Goal: Task Accomplishment & Management: Use online tool/utility

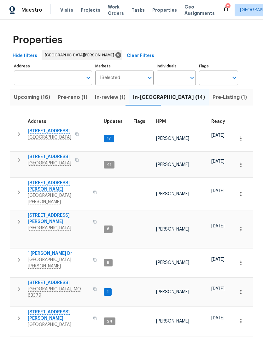
click at [43, 132] on span "[STREET_ADDRESS]" at bounding box center [50, 131] width 44 height 6
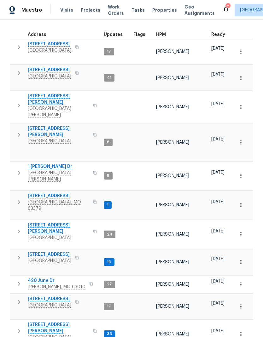
scroll to position [87, 0]
click at [60, 252] on span "5655 Chalet Hill Dr" at bounding box center [50, 255] width 44 height 6
click at [55, 322] on span "4642 Theiss Rd" at bounding box center [59, 328] width 62 height 13
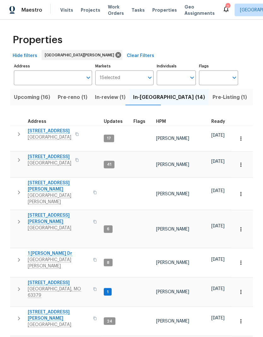
scroll to position [20, 0]
click at [213, 93] on span "Pre-Listing (1)" at bounding box center [230, 97] width 34 height 9
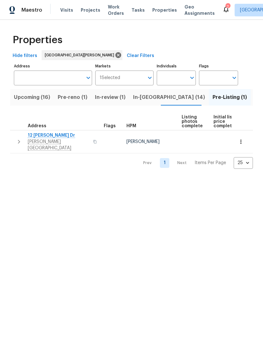
click at [39, 137] on span "12 Wallach Dr" at bounding box center [59, 135] width 62 height 6
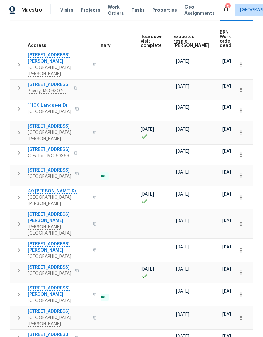
scroll to position [0, 138]
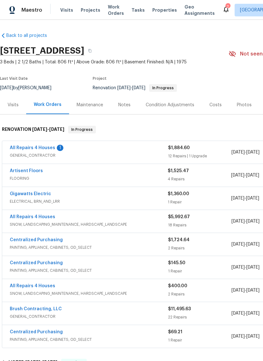
click at [29, 147] on link "All Repairs 4 Houses" at bounding box center [32, 148] width 45 height 4
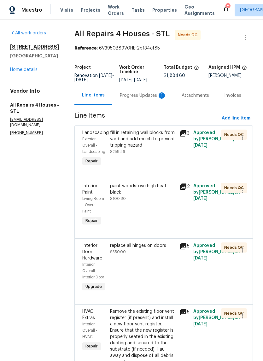
click at [171, 157] on div "fill in retaining wall blocks from yard and add mulch to prevent tripping hazar…" at bounding box center [142, 149] width 69 height 42
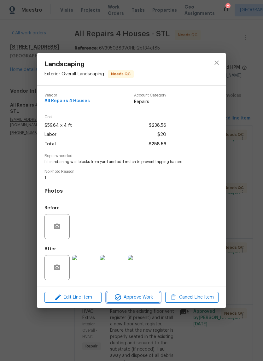
click at [143, 297] on span "Approve Work" at bounding box center [134, 298] width 50 height 8
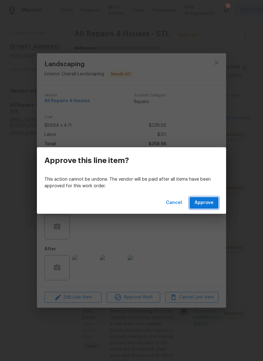
click at [206, 204] on span "Approve" at bounding box center [204, 203] width 19 height 8
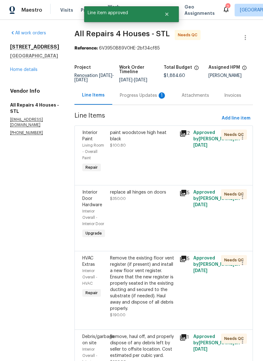
click at [161, 162] on div "paint woodstove high heat black $100.80" at bounding box center [142, 152] width 69 height 48
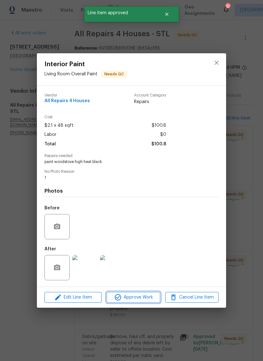
click at [148, 295] on span "Approve Work" at bounding box center [134, 298] width 50 height 8
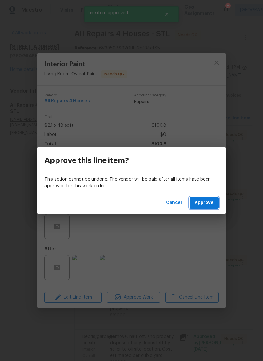
click at [201, 199] on button "Approve" at bounding box center [204, 203] width 29 height 12
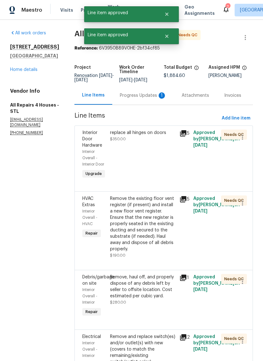
click at [168, 164] on div "replace all hinges on doors $350.00" at bounding box center [142, 155] width 69 height 54
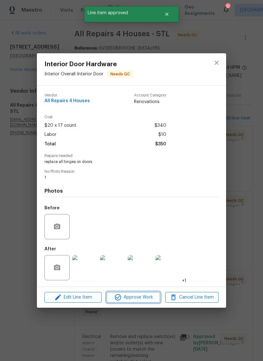
click at [148, 296] on span "Approve Work" at bounding box center [134, 298] width 50 height 8
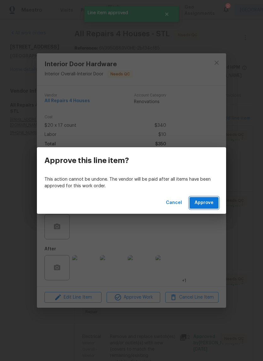
click at [204, 202] on span "Approve" at bounding box center [204, 203] width 19 height 8
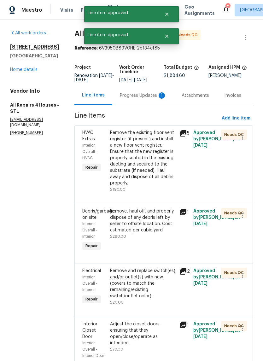
click at [161, 170] on div "Remove the existing floor vent register (if present) and install a new floor ve…" at bounding box center [143, 158] width 66 height 57
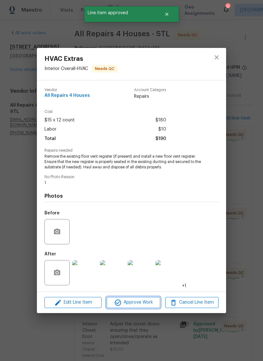
click at [146, 299] on button "Approve Work" at bounding box center [133, 302] width 53 height 11
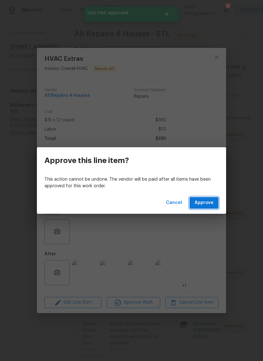
click at [200, 200] on span "Approve" at bounding box center [204, 203] width 19 height 8
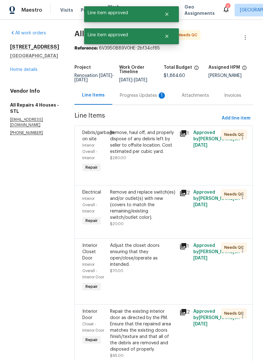
click at [163, 165] on div "Remove, haul off, and properly dispose of any debris left by seller to offsite …" at bounding box center [142, 152] width 69 height 48
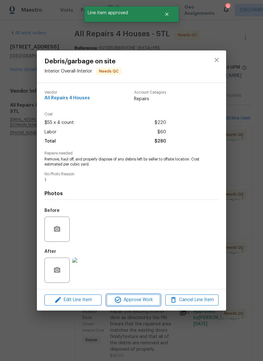
click at [145, 302] on span "Approve Work" at bounding box center [134, 300] width 50 height 8
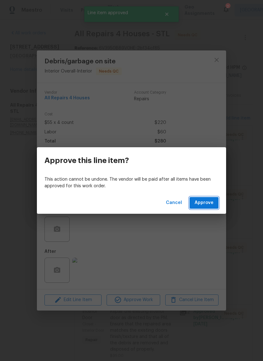
click at [201, 198] on button "Approve" at bounding box center [204, 203] width 29 height 12
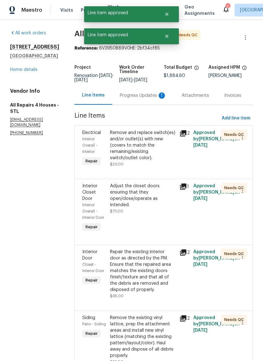
click at [162, 159] on div "Remove and replace switch(es) and/or outlet(s) with new (covers to match the re…" at bounding box center [143, 146] width 66 height 32
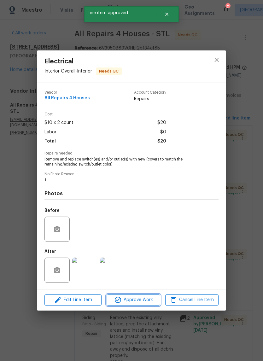
click at [145, 298] on span "Approve Work" at bounding box center [134, 300] width 50 height 8
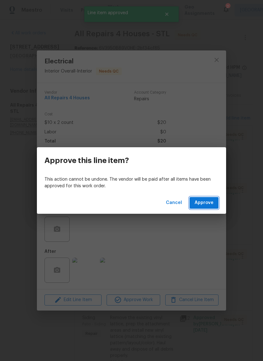
click at [201, 200] on span "Approve" at bounding box center [204, 203] width 19 height 8
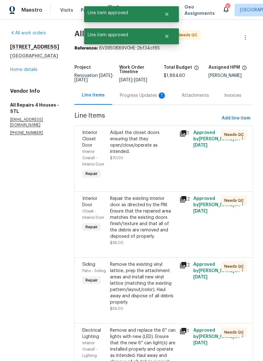
click at [159, 164] on div "Adjust the closet doors ensuring that they open/close/operate as intended. $70.…" at bounding box center [142, 155] width 69 height 54
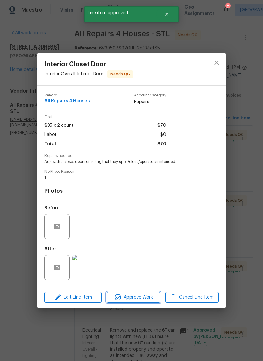
click at [145, 293] on button "Approve Work" at bounding box center [133, 297] width 53 height 11
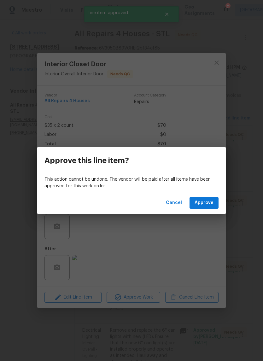
click at [202, 201] on span "Approve" at bounding box center [204, 203] width 19 height 8
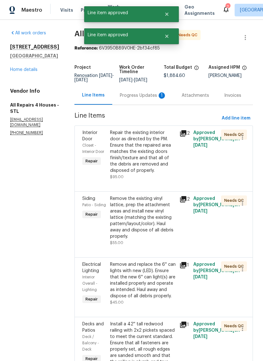
click at [158, 168] on div "Repair the existing interior door as directed by the PM. Ensure that the repair…" at bounding box center [143, 152] width 66 height 44
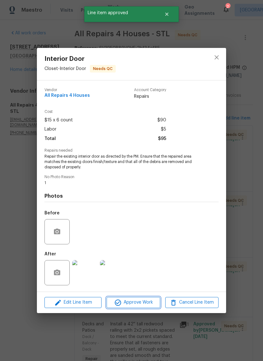
click at [140, 303] on span "Approve Work" at bounding box center [134, 303] width 50 height 8
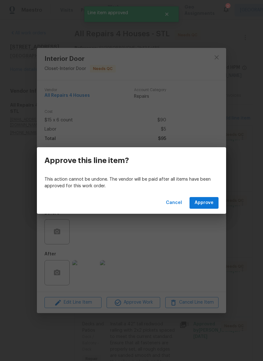
click at [204, 201] on span "Approve" at bounding box center [204, 203] width 19 height 8
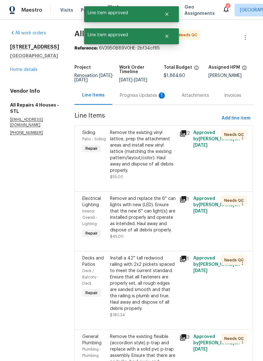
click at [158, 164] on div "Remove the existing vinyl lattice, prep the attachment areas and install new vi…" at bounding box center [143, 152] width 66 height 44
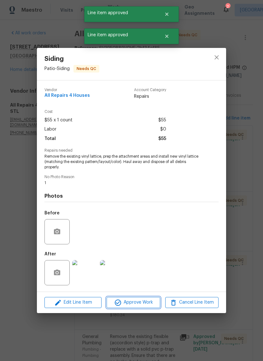
click at [140, 304] on span "Approve Work" at bounding box center [134, 303] width 50 height 8
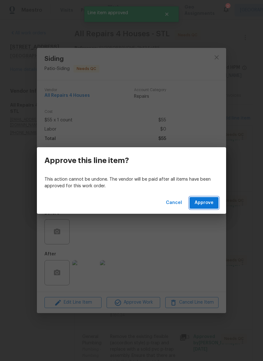
click at [200, 202] on span "Approve" at bounding box center [204, 203] width 19 height 8
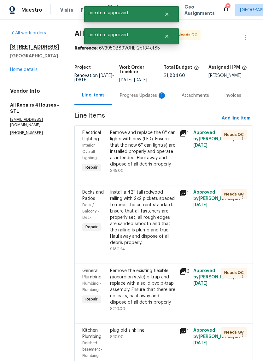
click at [157, 166] on div "Remove and replace the 6'' can lights with new (LED). Ensure that the new 6'' c…" at bounding box center [143, 149] width 66 height 38
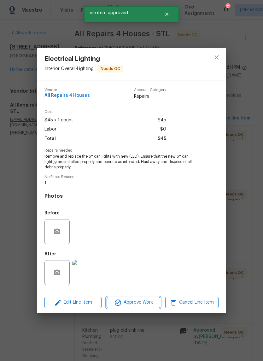
click at [143, 302] on span "Approve Work" at bounding box center [134, 303] width 50 height 8
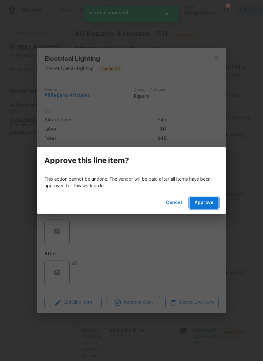
click at [204, 202] on span "Approve" at bounding box center [204, 203] width 19 height 8
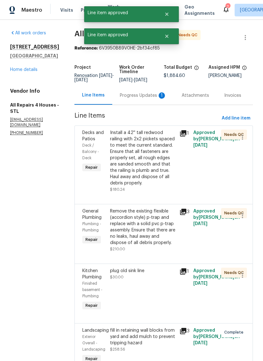
click at [158, 175] on div "Install a 42'' tall redwood railing with 2x2 pickets spaced to meet the current…" at bounding box center [143, 158] width 66 height 57
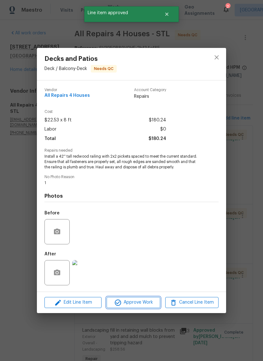
click at [141, 301] on span "Approve Work" at bounding box center [134, 303] width 50 height 8
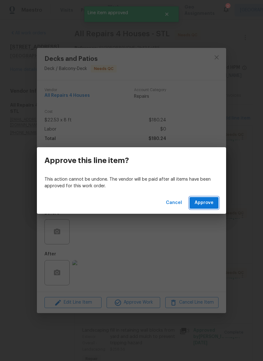
click at [208, 203] on span "Approve" at bounding box center [204, 203] width 19 height 8
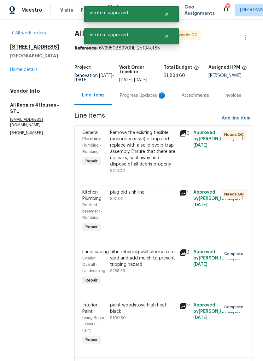
click at [157, 161] on div "Remove the existing flexible (accordion style) p-trap and replace with a solid …" at bounding box center [143, 149] width 66 height 38
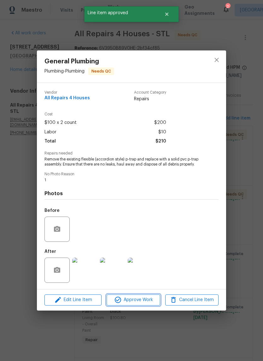
click at [147, 297] on button "Approve Work" at bounding box center [133, 300] width 53 height 11
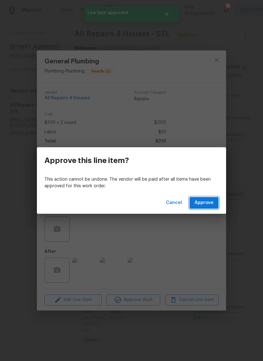
click at [202, 201] on span "Approve" at bounding box center [204, 203] width 19 height 8
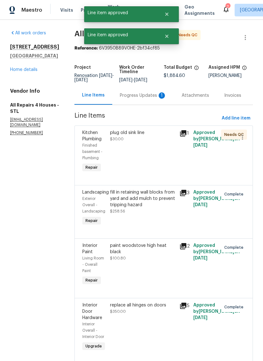
click at [162, 162] on div "plug old sink line $30.00" at bounding box center [142, 152] width 69 height 48
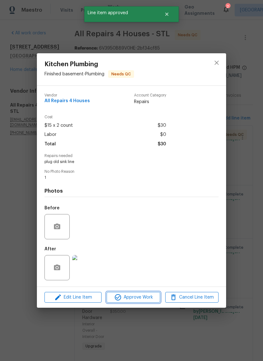
click at [147, 297] on span "Approve Work" at bounding box center [134, 298] width 50 height 8
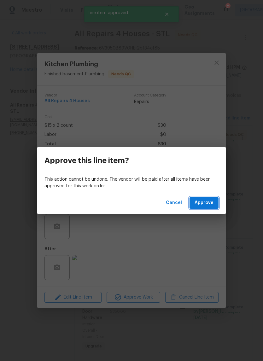
click at [210, 200] on span "Approve" at bounding box center [204, 203] width 19 height 8
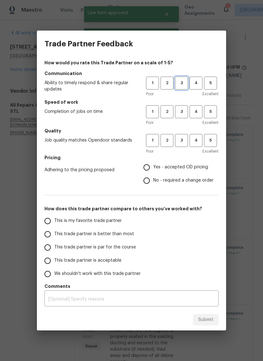
click at [183, 85] on span "3" at bounding box center [182, 82] width 12 height 7
click at [186, 109] on span "3" at bounding box center [182, 111] width 12 height 7
click at [184, 131] on h5 "Quality" at bounding box center [131, 131] width 174 height 6
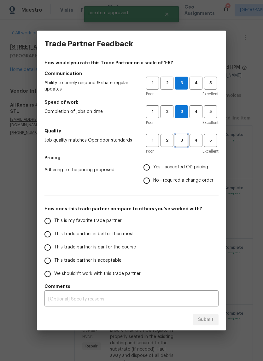
click at [183, 141] on span "3" at bounding box center [182, 140] width 12 height 7
click at [185, 166] on span "Yes - accepted OD pricing" at bounding box center [180, 167] width 55 height 7
click at [153, 166] on input "Yes - accepted OD pricing" at bounding box center [146, 167] width 13 height 13
radio input "true"
click at [118, 218] on span "This is my favorite trade partner" at bounding box center [87, 221] width 67 height 7
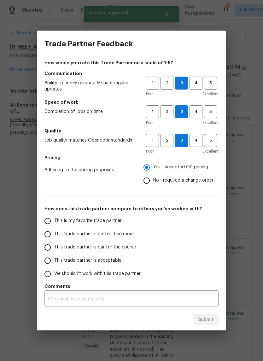
click at [54, 218] on input "This is my favorite trade partner" at bounding box center [47, 220] width 13 height 13
radio input "false"
click at [129, 247] on span "This trade partner is par for the course" at bounding box center [95, 247] width 82 height 7
click at [54, 247] on input "This trade partner is par for the course" at bounding box center [47, 247] width 13 height 13
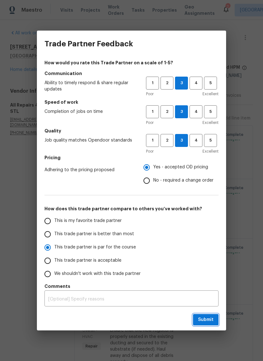
click at [199, 315] on button "Submit" at bounding box center [206, 320] width 26 height 12
radio input "true"
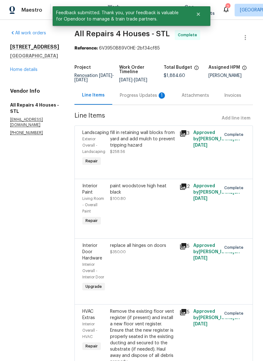
click at [154, 95] on div "Progress Updates 1" at bounding box center [143, 95] width 47 height 6
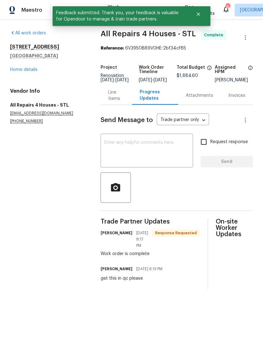
click at [21, 68] on link "Home details" at bounding box center [23, 69] width 27 height 4
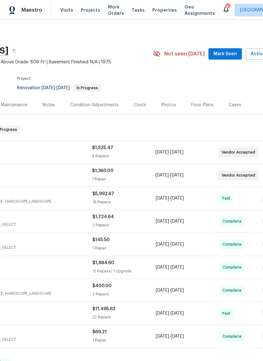
scroll to position [0, 78]
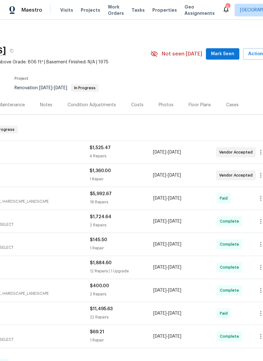
click at [226, 52] on span "Mark Seen" at bounding box center [222, 54] width 23 height 8
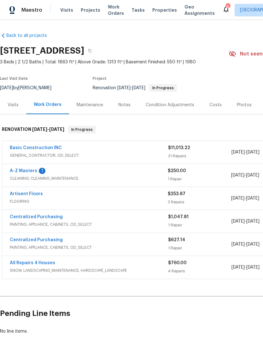
click at [15, 156] on span "GENERAL_CONTRACTOR, OD_SELECT" at bounding box center [89, 155] width 158 height 6
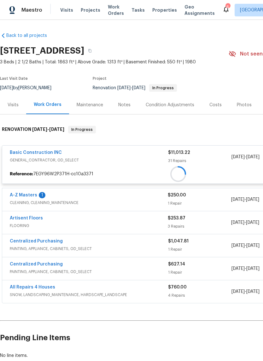
click at [24, 173] on div at bounding box center [178, 173] width 352 height 11
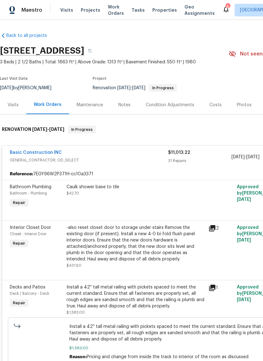
click at [25, 150] on link "Basic Construction INC" at bounding box center [36, 152] width 52 height 4
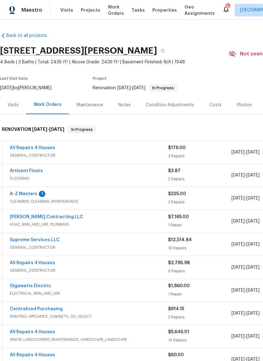
click at [31, 192] on link "A-Z Masters" at bounding box center [23, 194] width 27 height 4
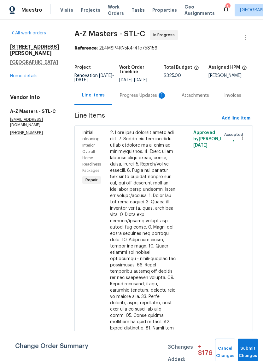
click at [120, 100] on div "Progress Updates 1" at bounding box center [143, 95] width 62 height 19
